Goal: Answer question/provide support: Share knowledge or assist other users

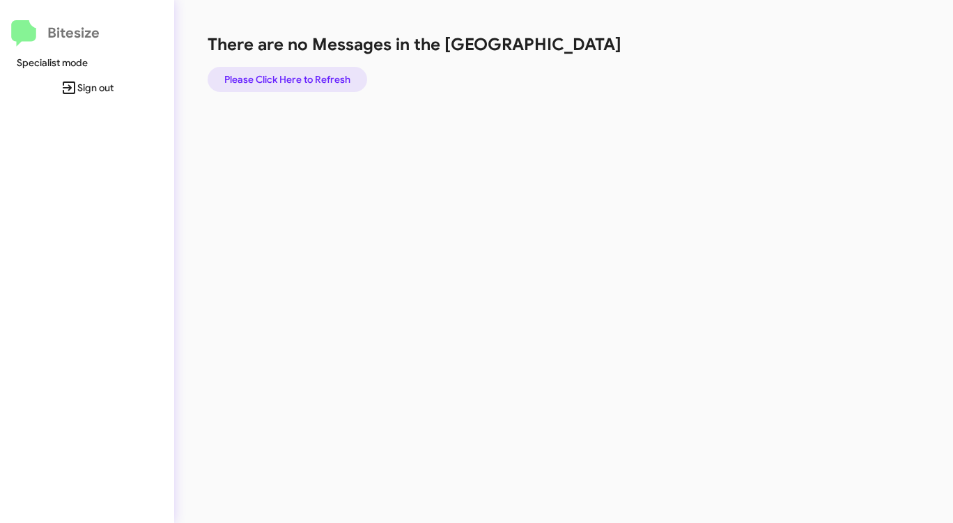
click at [295, 80] on span "Please Click Here to Refresh" at bounding box center [287, 79] width 126 height 25
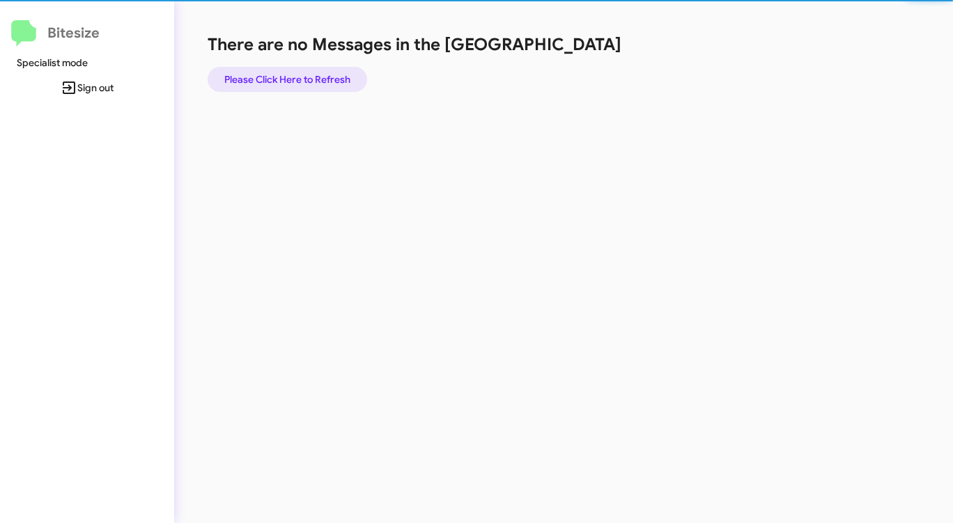
click at [295, 80] on span "Please Click Here to Refresh" at bounding box center [287, 79] width 126 height 25
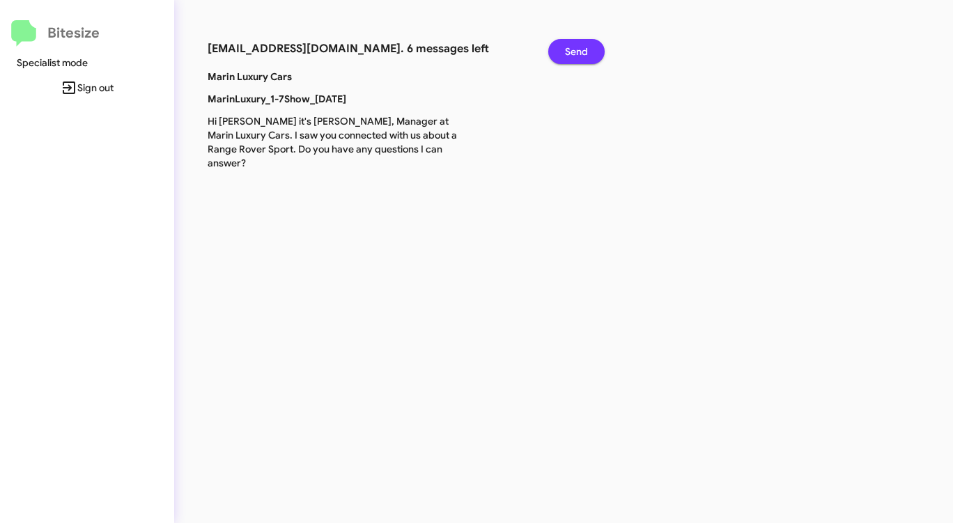
click at [580, 47] on span "Send" at bounding box center [576, 51] width 23 height 25
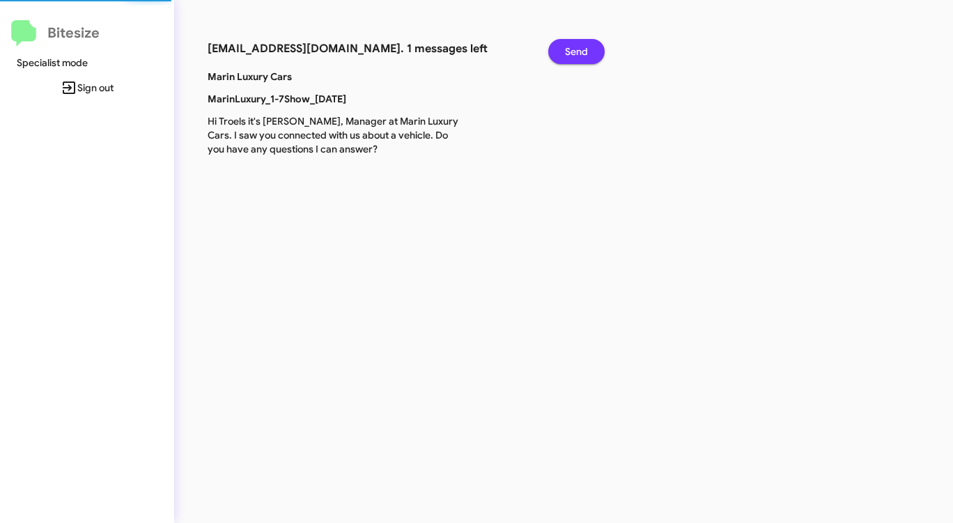
click at [580, 47] on span "Send" at bounding box center [576, 51] width 23 height 25
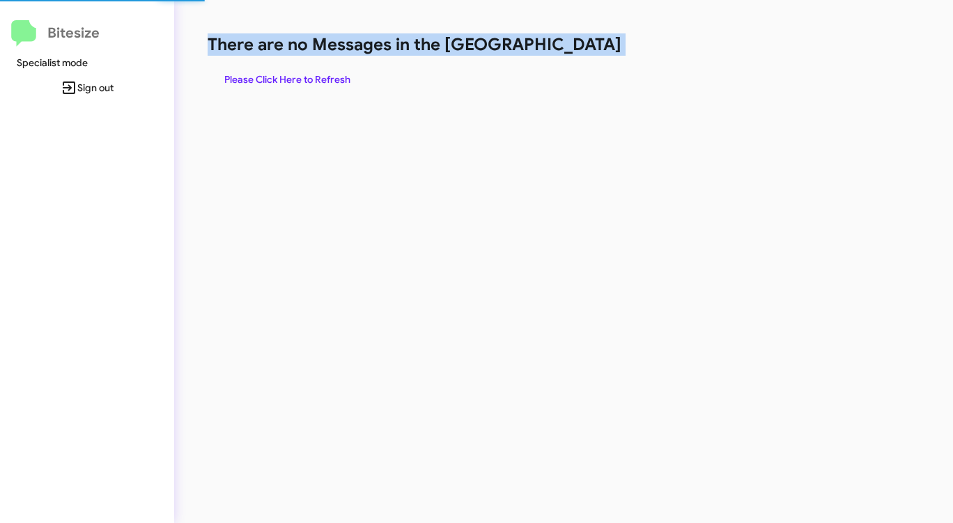
click at [580, 47] on h1 "There are no Messages in the [GEOGRAPHIC_DATA]" at bounding box center [499, 44] width 583 height 22
click at [318, 74] on span "Please Click Here to Refresh" at bounding box center [287, 79] width 126 height 25
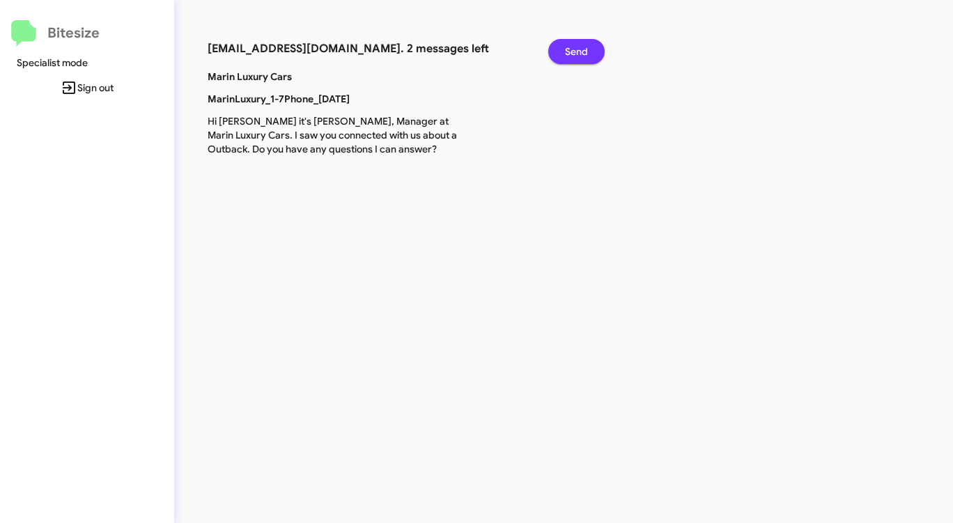
click at [578, 48] on span "Send" at bounding box center [576, 51] width 23 height 25
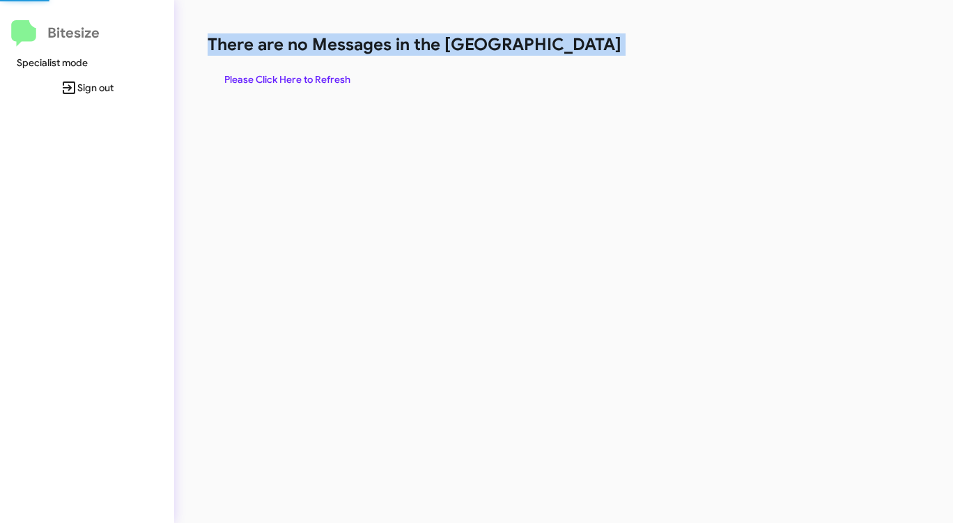
click at [578, 48] on h1 "There are no Messages in the [GEOGRAPHIC_DATA]" at bounding box center [499, 44] width 583 height 22
click at [305, 71] on span "Please Click Here to Refresh" at bounding box center [287, 79] width 126 height 25
click at [305, 72] on span "Please Click Here to Refresh" at bounding box center [287, 79] width 126 height 25
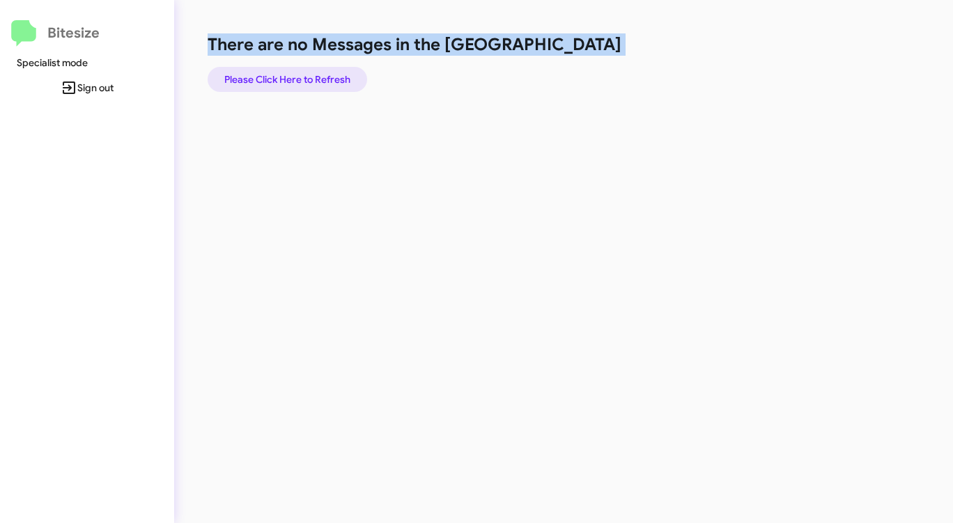
click at [305, 72] on span "Please Click Here to Refresh" at bounding box center [287, 79] width 126 height 25
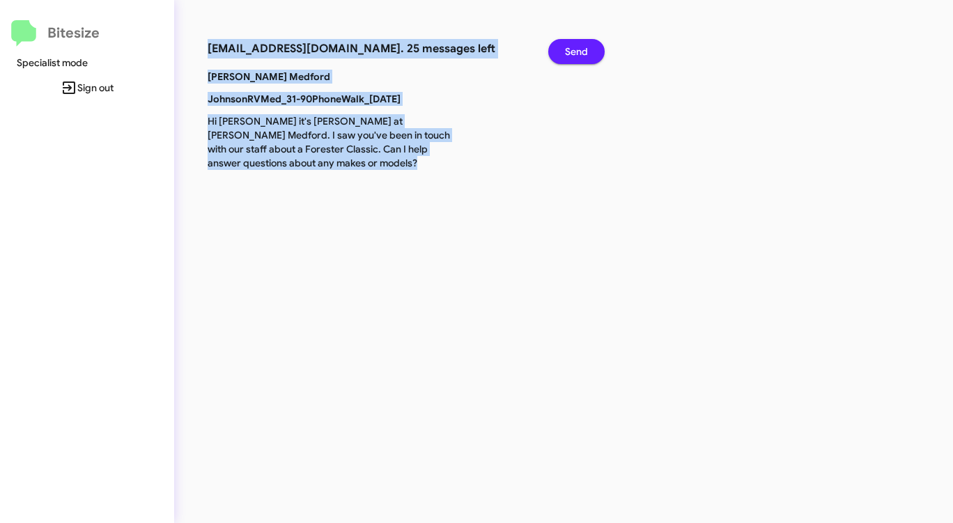
click at [583, 58] on span "Send" at bounding box center [576, 51] width 23 height 25
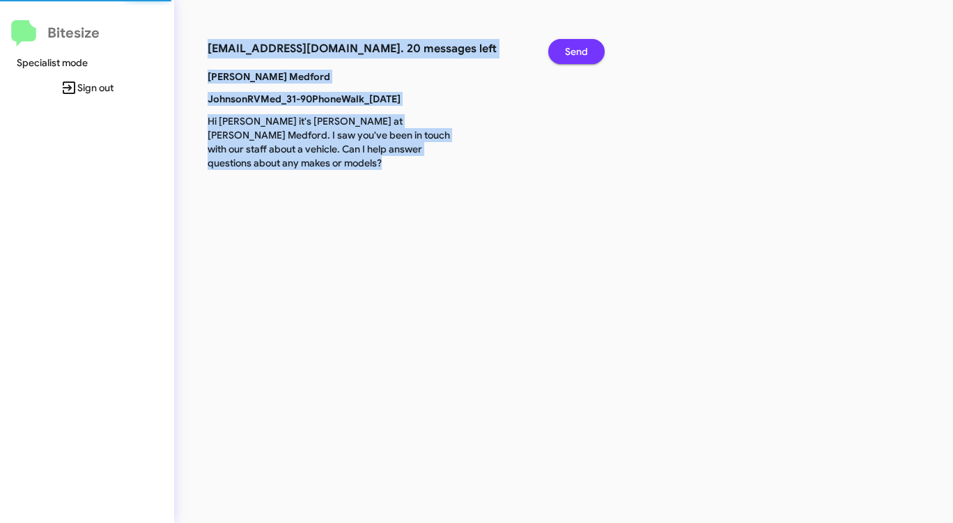
click at [583, 57] on span "Send" at bounding box center [576, 51] width 23 height 25
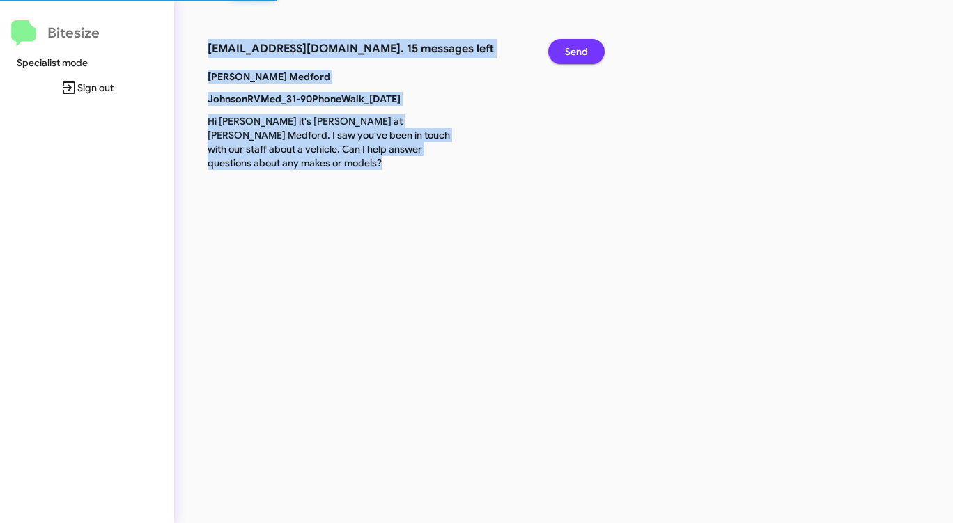
click at [583, 57] on span "Send" at bounding box center [576, 51] width 23 height 25
click at [581, 57] on span "Send" at bounding box center [576, 51] width 23 height 25
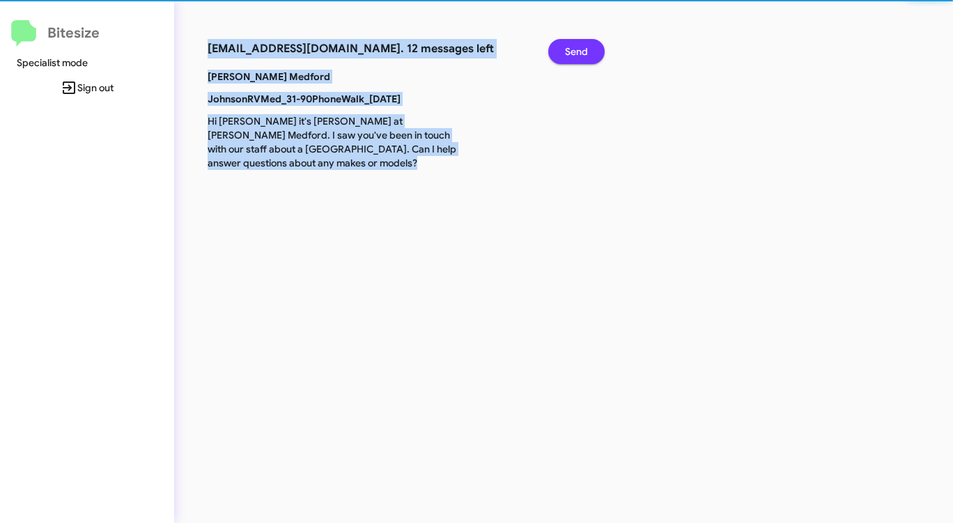
click at [581, 57] on span "Send" at bounding box center [576, 51] width 23 height 25
click at [580, 57] on span "Send" at bounding box center [576, 51] width 23 height 25
click at [579, 57] on span "Send" at bounding box center [576, 51] width 23 height 25
click at [578, 57] on span "Send" at bounding box center [576, 51] width 23 height 25
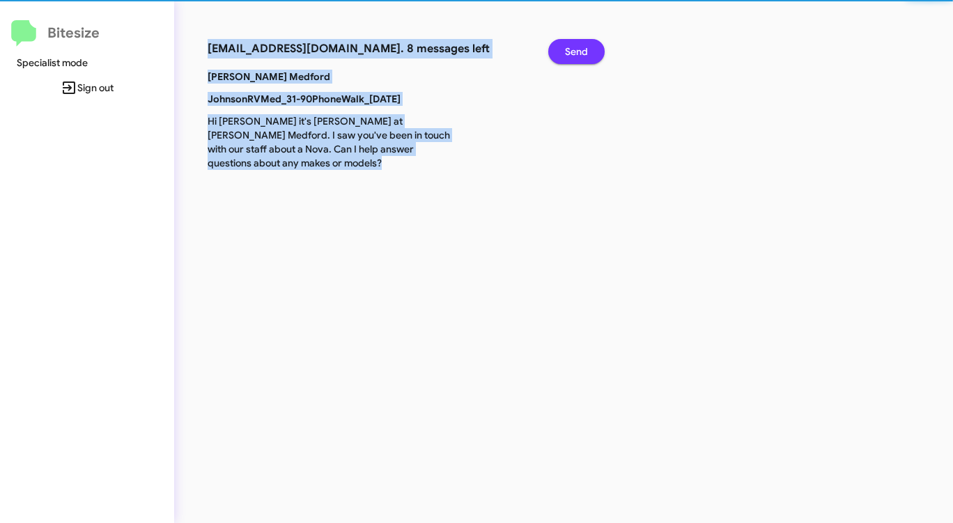
click at [578, 57] on span "Send" at bounding box center [576, 51] width 23 height 25
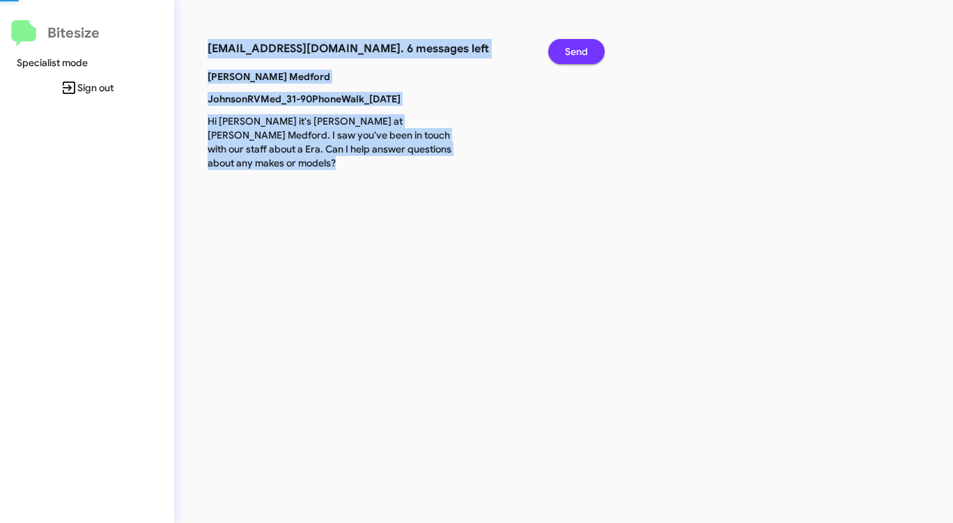
click at [578, 57] on span "Send" at bounding box center [576, 51] width 23 height 25
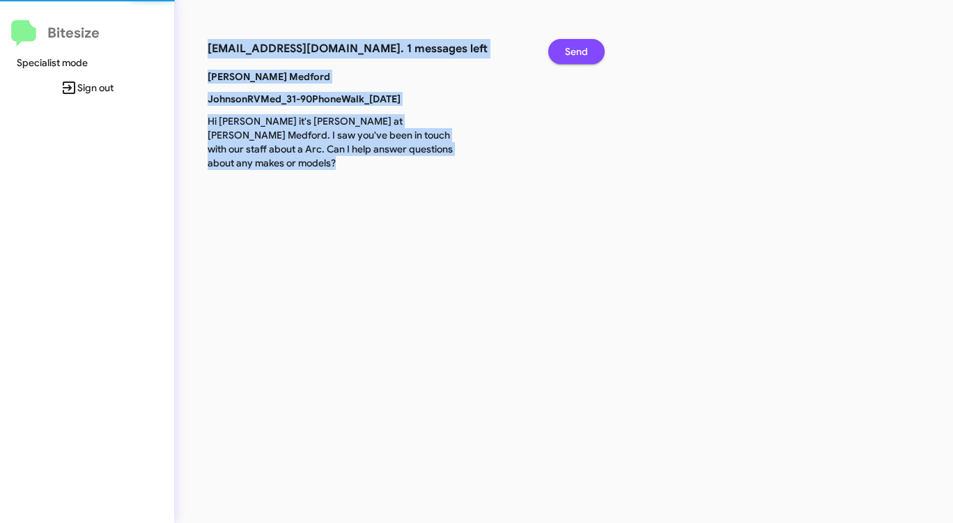
click at [578, 57] on span "Send" at bounding box center [576, 51] width 23 height 25
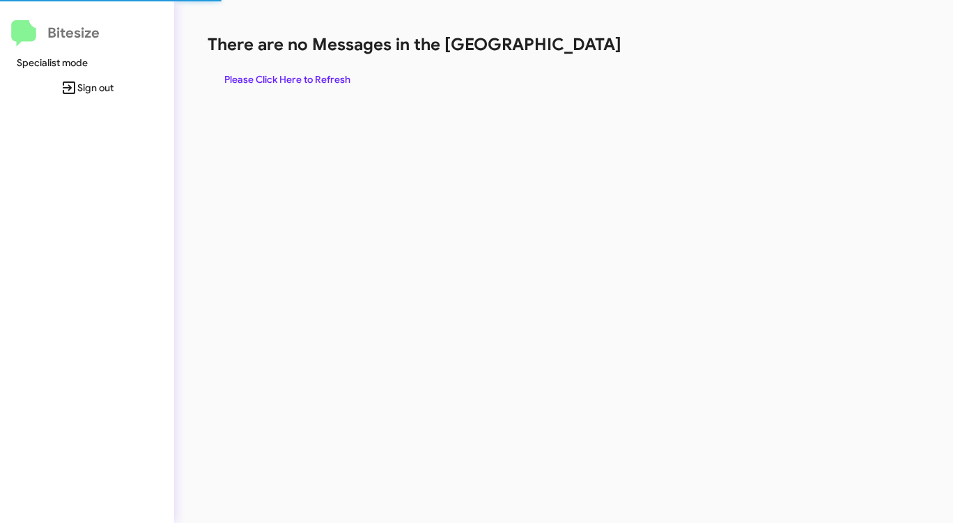
click at [578, 57] on div "There are no Messages in the Queue Please Click Here to Refresh" at bounding box center [499, 62] width 583 height 59
click at [316, 77] on span "Please Click Here to Refresh" at bounding box center [287, 79] width 126 height 25
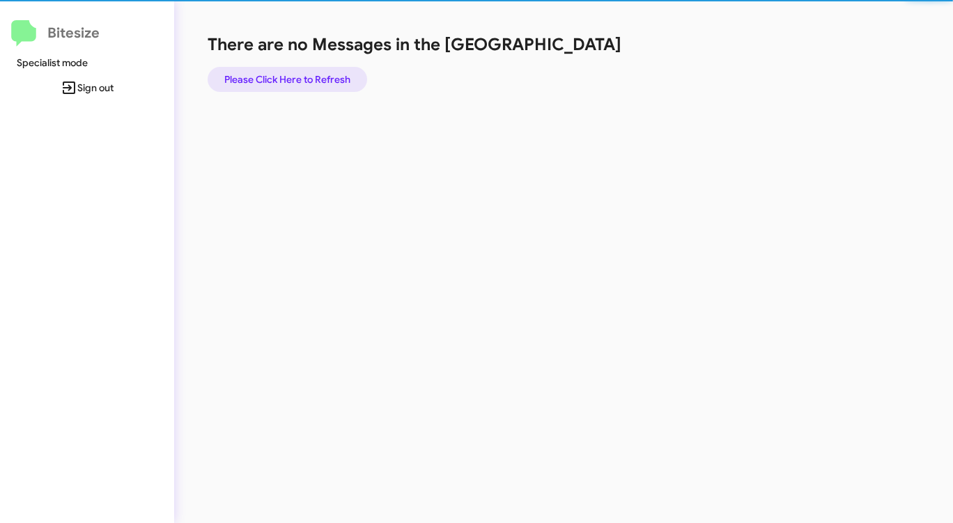
click at [316, 77] on span "Please Click Here to Refresh" at bounding box center [287, 79] width 126 height 25
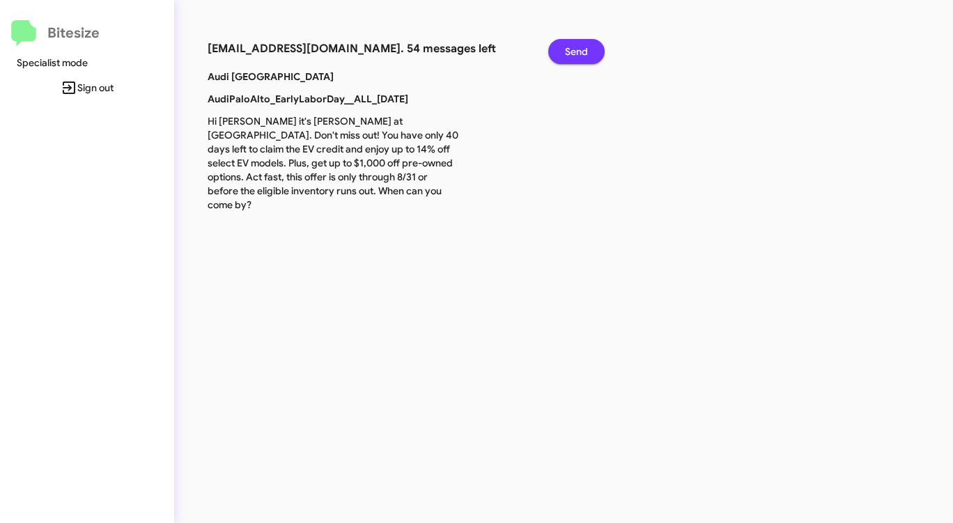
click at [569, 53] on span "Send" at bounding box center [576, 51] width 23 height 25
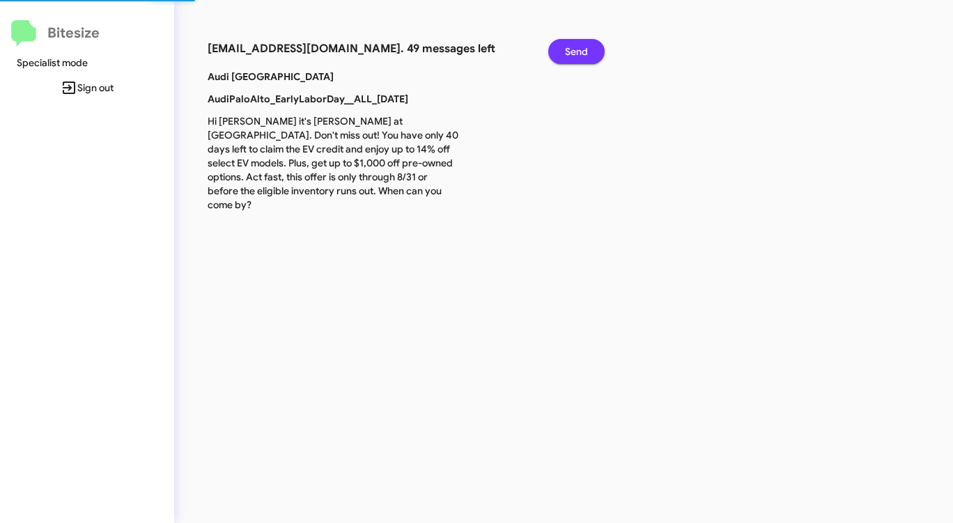
click at [569, 53] on span "Send" at bounding box center [576, 51] width 23 height 25
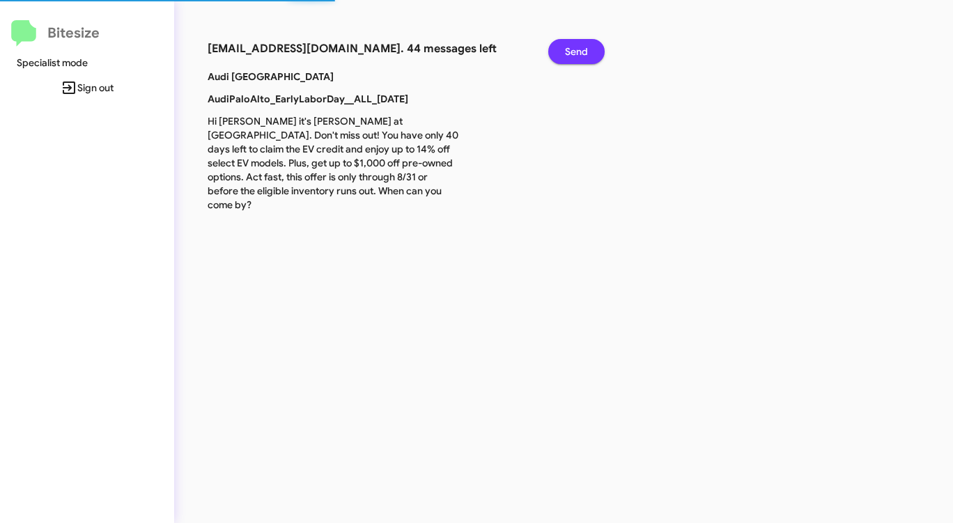
click at [569, 53] on span "Send" at bounding box center [576, 51] width 23 height 25
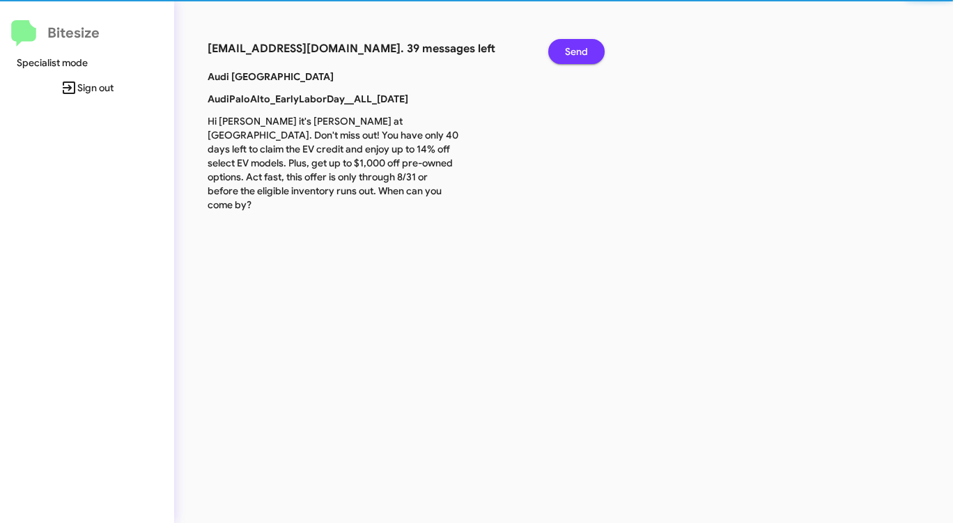
click at [569, 53] on span "Send" at bounding box center [576, 51] width 23 height 25
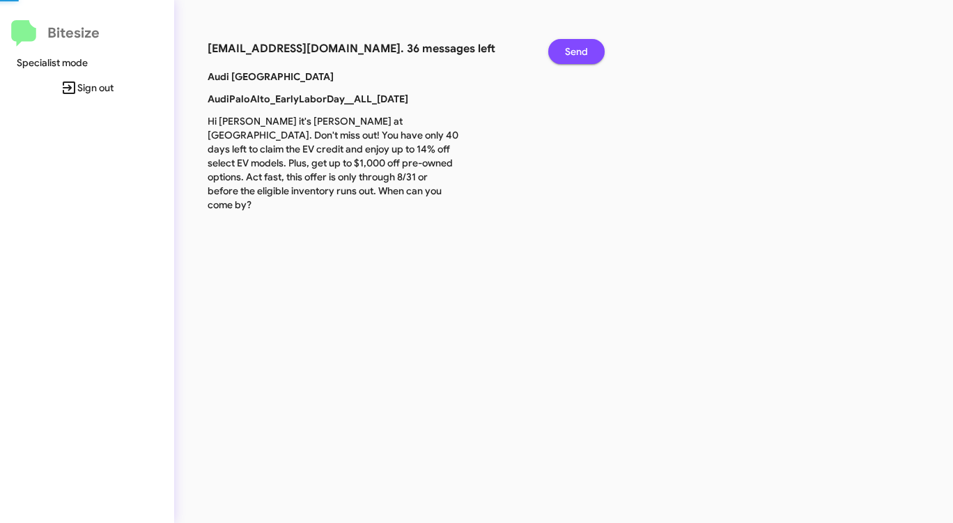
click at [569, 53] on span "Send" at bounding box center [576, 51] width 23 height 25
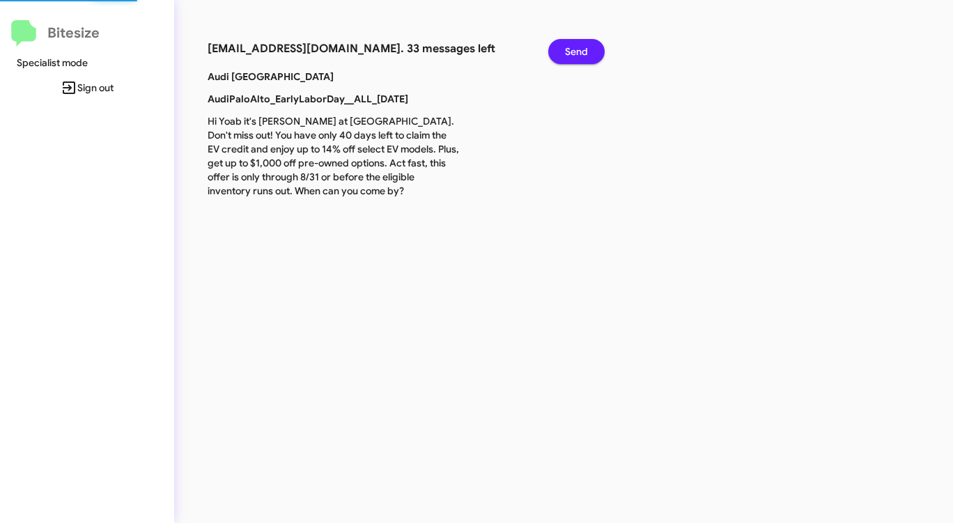
click at [569, 53] on span "Send" at bounding box center [576, 51] width 23 height 25
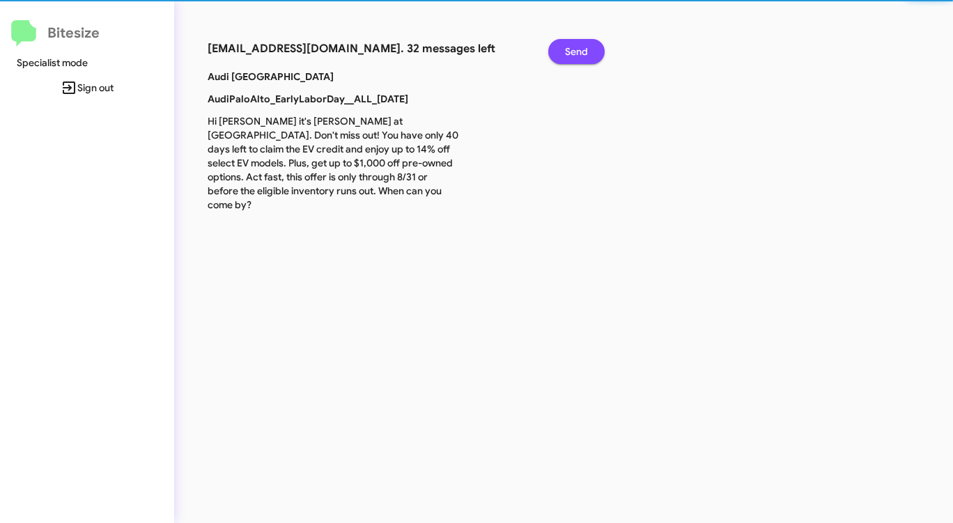
click at [569, 53] on span "Send" at bounding box center [576, 51] width 23 height 25
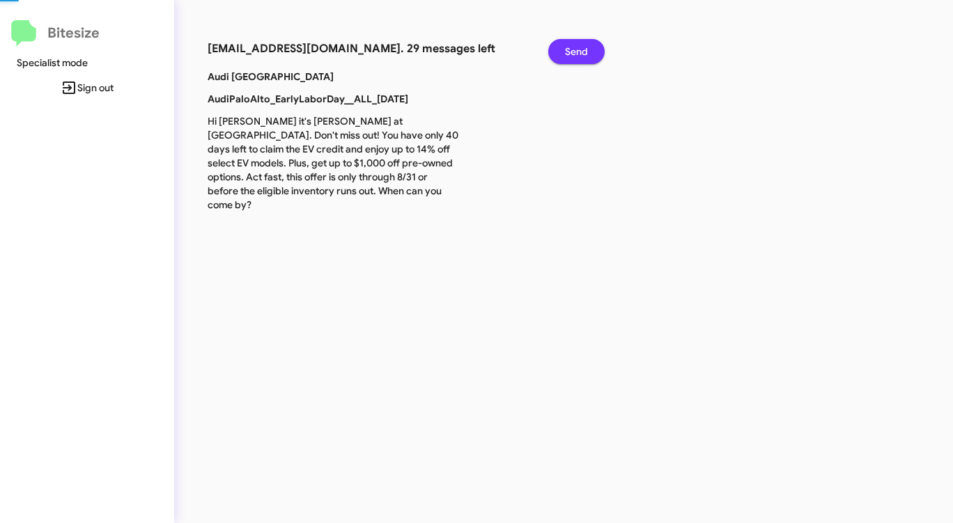
click at [569, 53] on span "Send" at bounding box center [576, 51] width 23 height 25
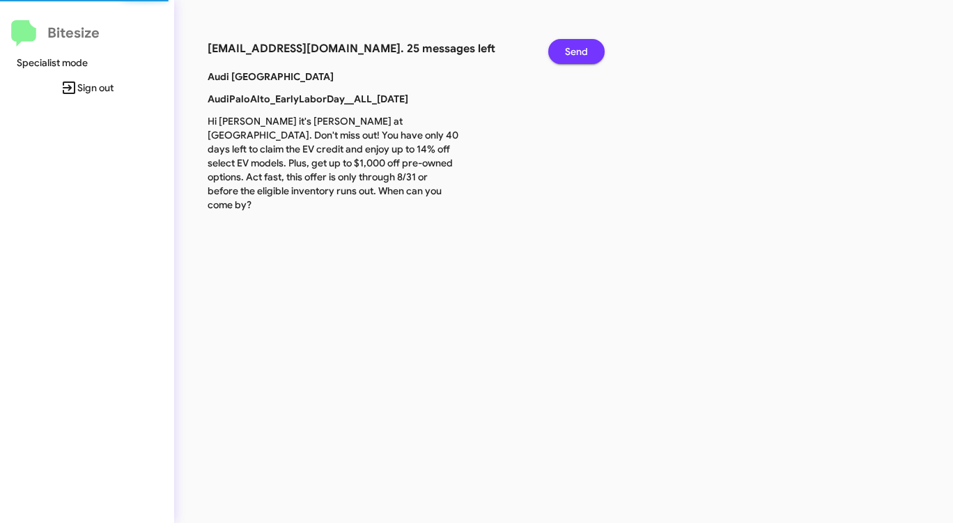
click at [569, 53] on span "Send" at bounding box center [576, 51] width 23 height 25
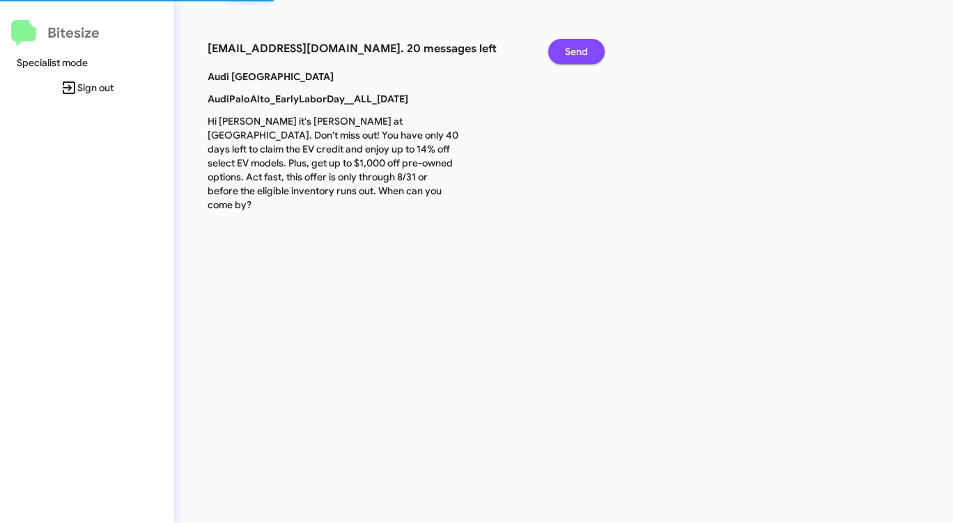
click at [569, 53] on span "Send" at bounding box center [576, 51] width 23 height 25
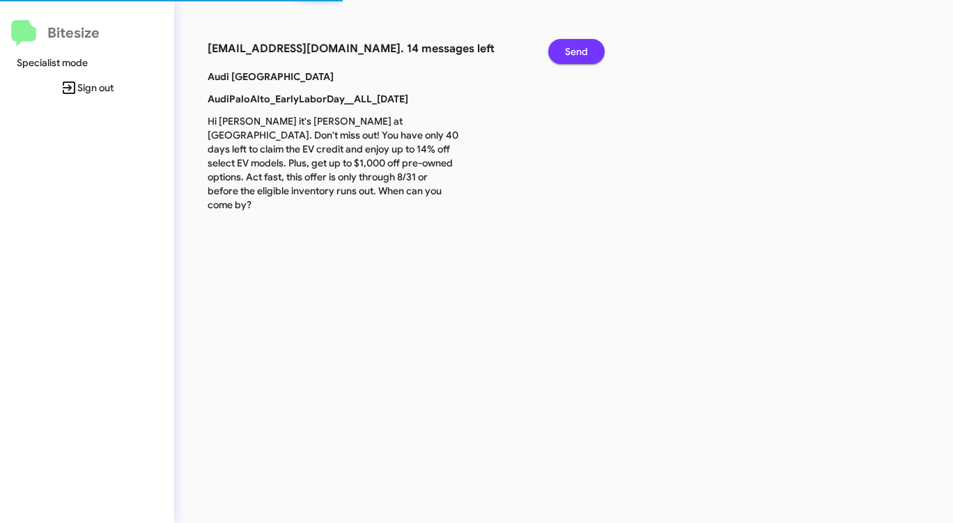
click at [569, 53] on span "Send" at bounding box center [576, 51] width 23 height 25
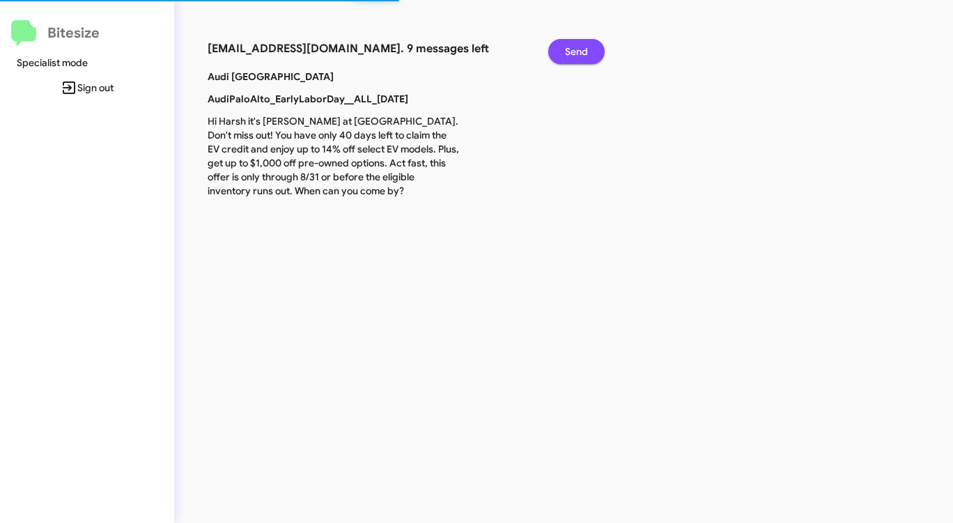
click at [569, 53] on span "Send" at bounding box center [576, 51] width 23 height 25
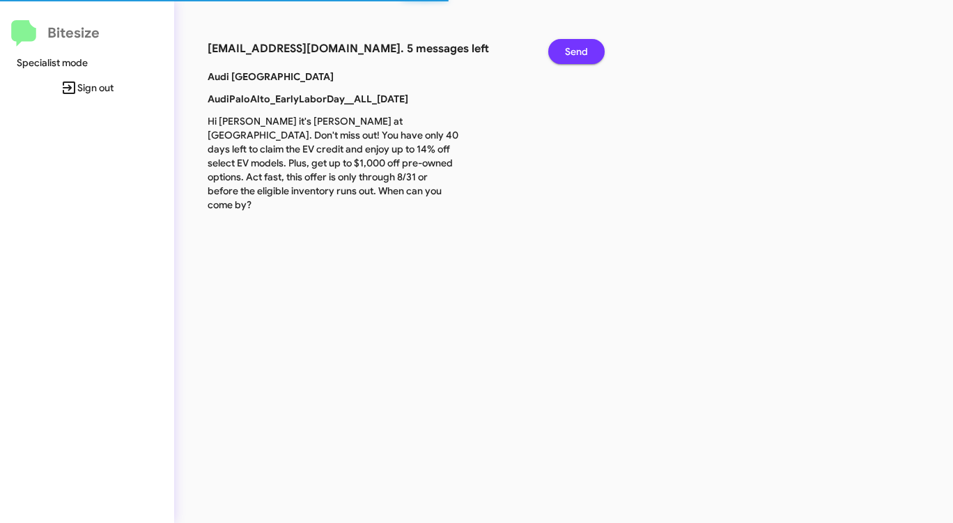
click at [569, 53] on span "Send" at bounding box center [576, 51] width 23 height 25
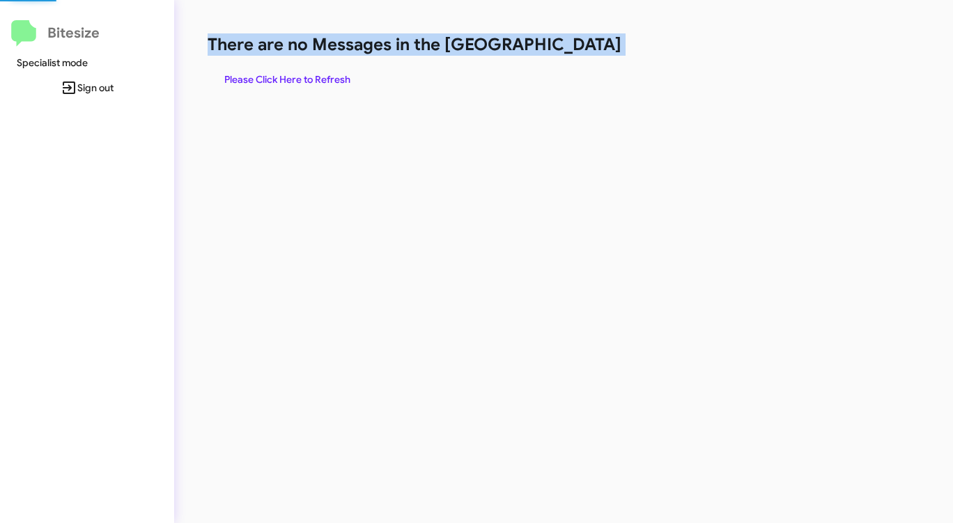
click at [569, 53] on h1 "There are no Messages in the [GEOGRAPHIC_DATA]" at bounding box center [499, 44] width 583 height 22
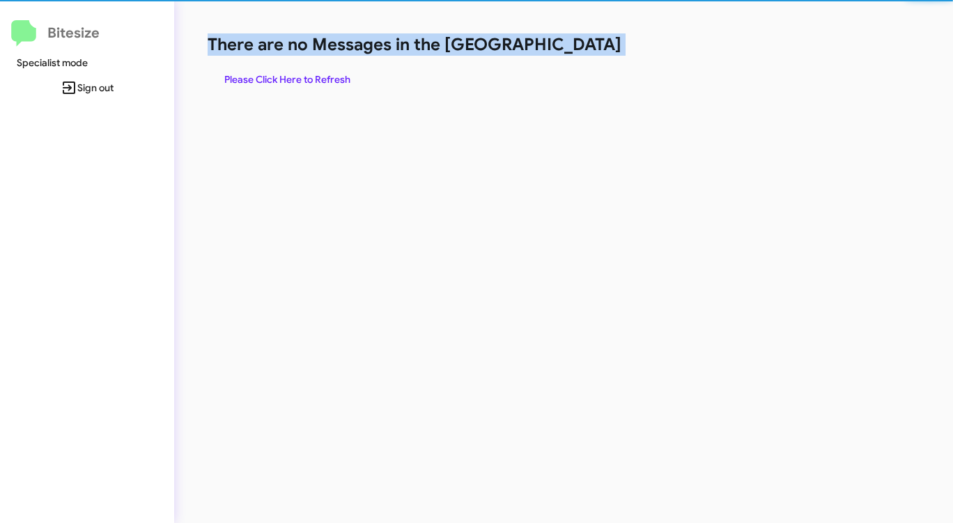
click at [569, 53] on h1 "There are no Messages in the [GEOGRAPHIC_DATA]" at bounding box center [499, 44] width 583 height 22
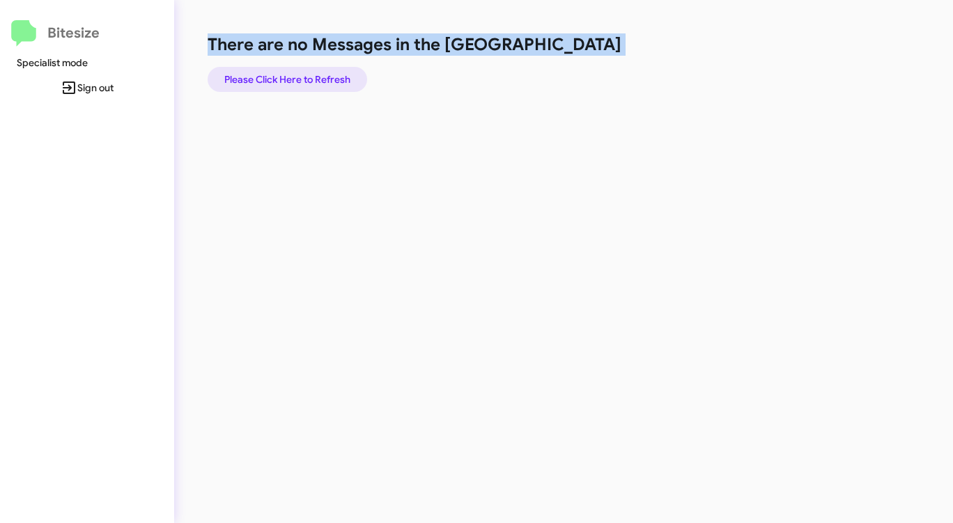
click at [306, 76] on span "Please Click Here to Refresh" at bounding box center [287, 79] width 126 height 25
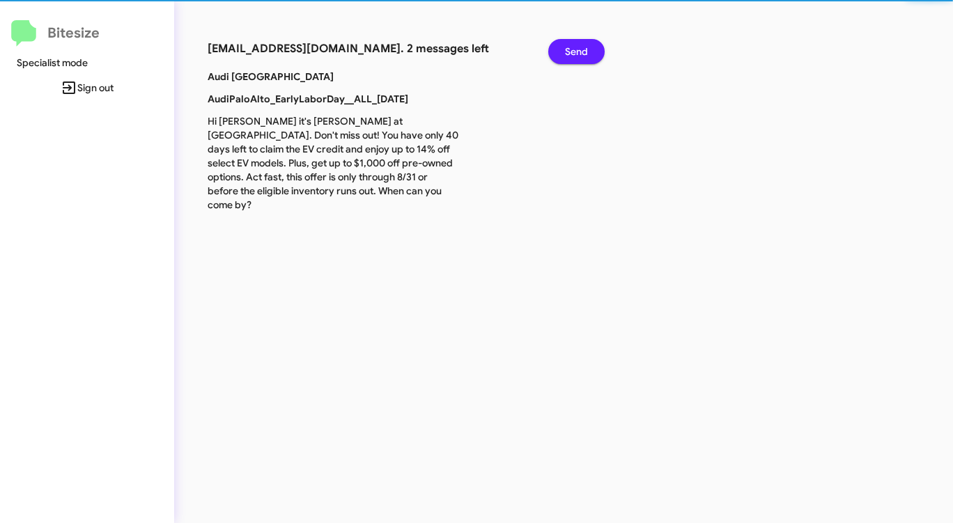
click at [306, 76] on p "Audi Palo Alto" at bounding box center [333, 77] width 272 height 14
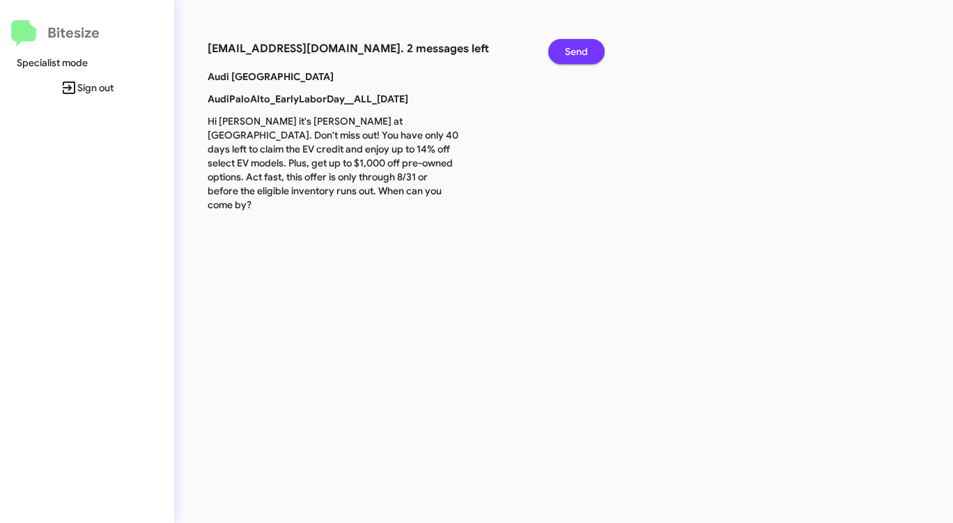
click at [577, 54] on span "Send" at bounding box center [576, 51] width 23 height 25
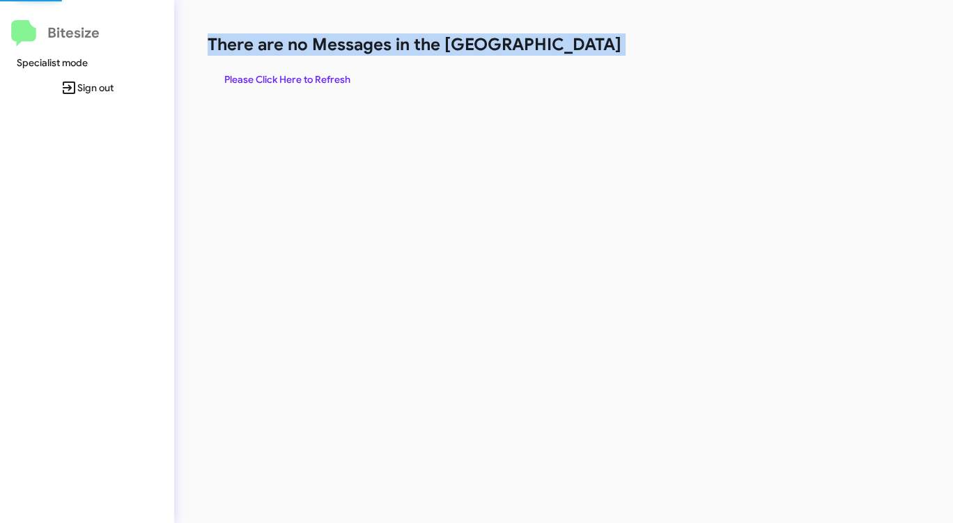
click at [577, 54] on h1 "There are no Messages in the [GEOGRAPHIC_DATA]" at bounding box center [499, 44] width 583 height 22
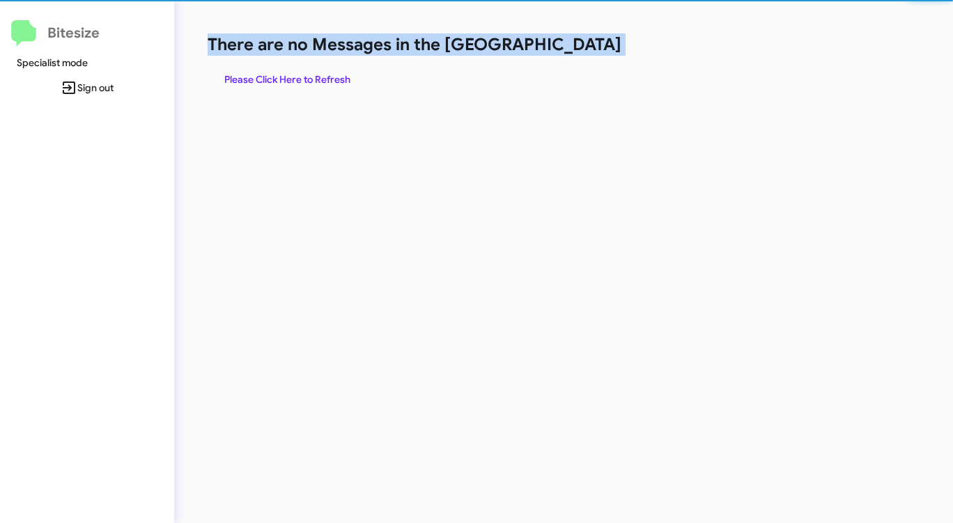
click at [577, 54] on h1 "There are no Messages in the [GEOGRAPHIC_DATA]" at bounding box center [499, 44] width 583 height 22
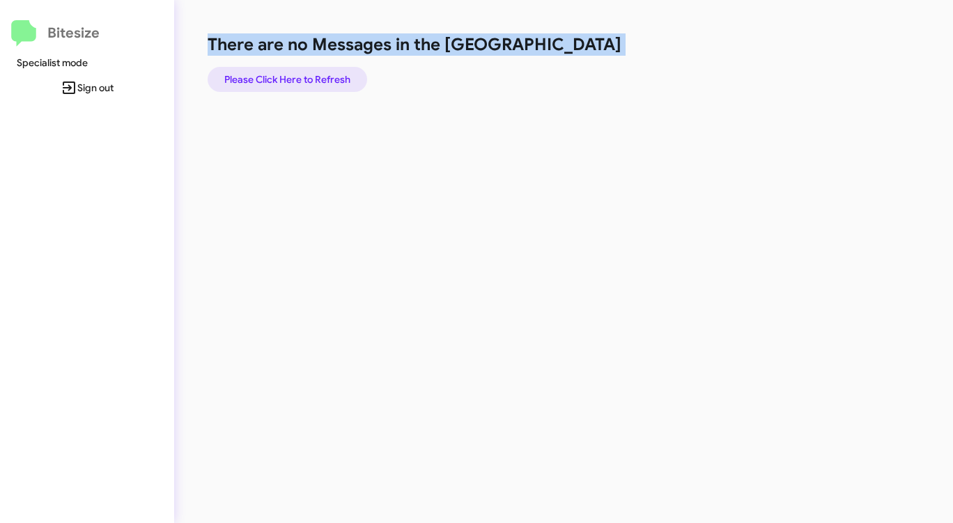
click at [266, 79] on span "Please Click Here to Refresh" at bounding box center [287, 79] width 126 height 25
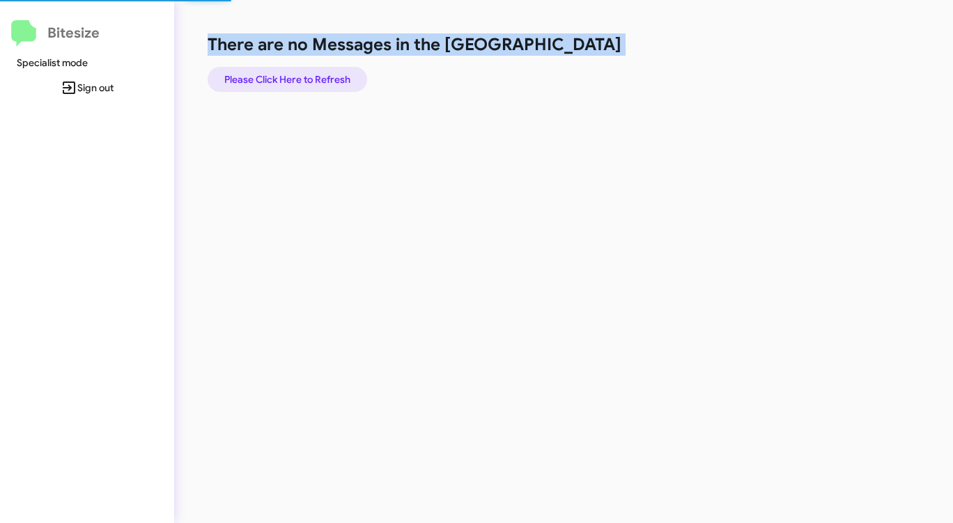
click at [266, 79] on span "Please Click Here to Refresh" at bounding box center [287, 79] width 126 height 25
